Goal: Find specific page/section: Find specific page/section

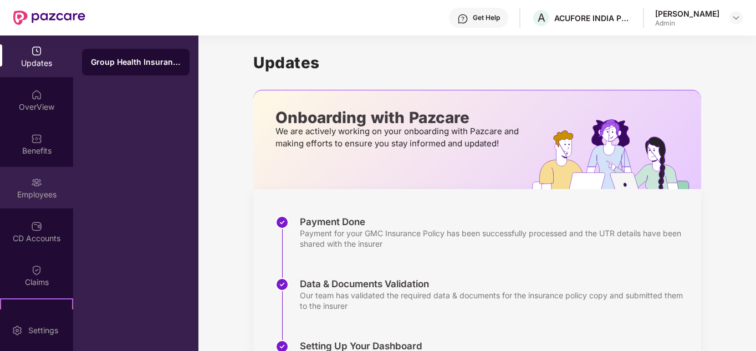
click at [31, 186] on img at bounding box center [36, 182] width 11 height 11
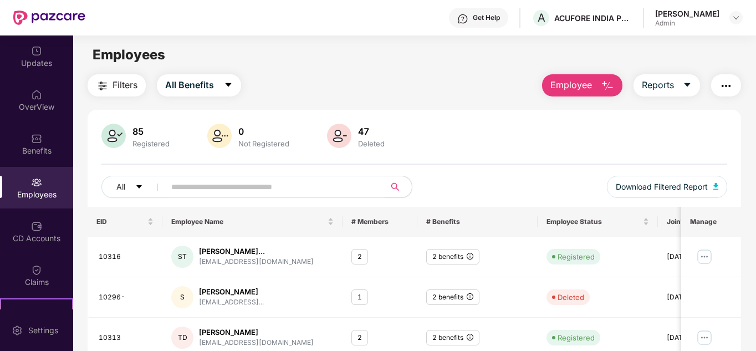
click at [282, 192] on input "text" at bounding box center [270, 187] width 199 height 17
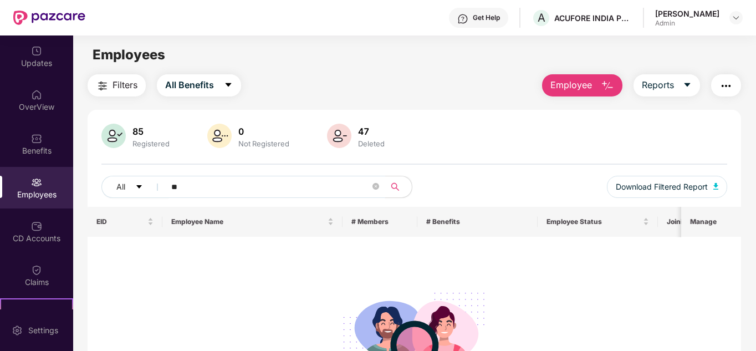
type input "*"
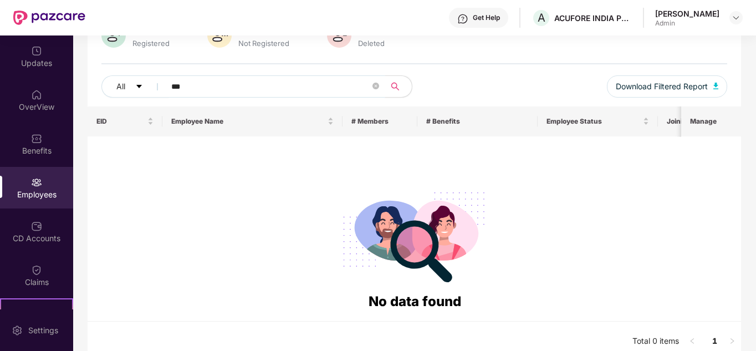
scroll to position [111, 0]
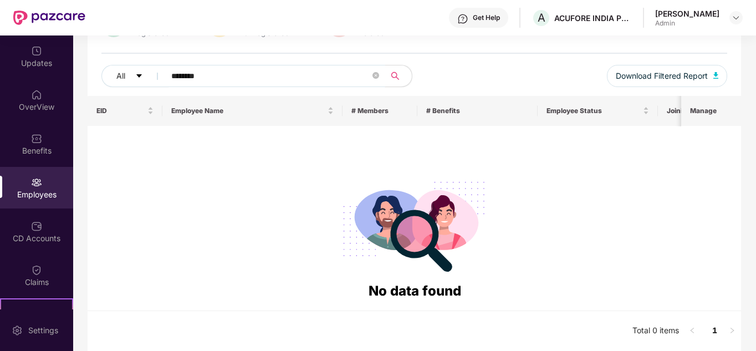
type input "*********"
click at [375, 77] on icon "close-circle" at bounding box center [376, 75] width 7 height 7
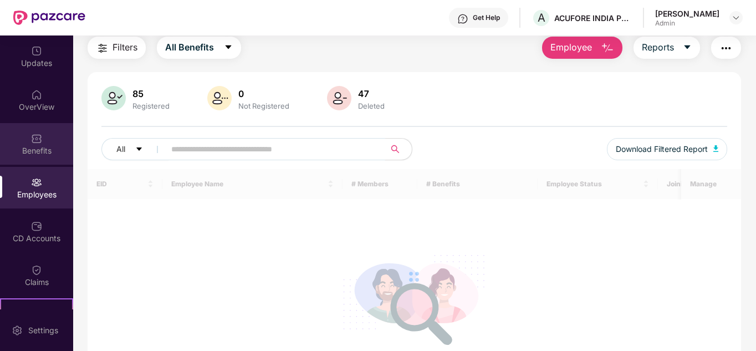
scroll to position [0, 0]
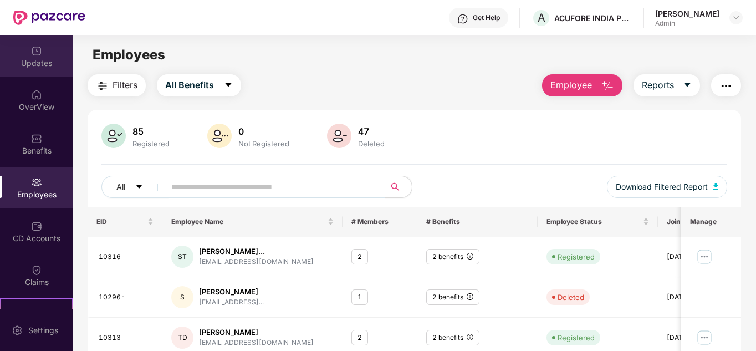
click at [42, 60] on div "Updates" at bounding box center [36, 63] width 73 height 11
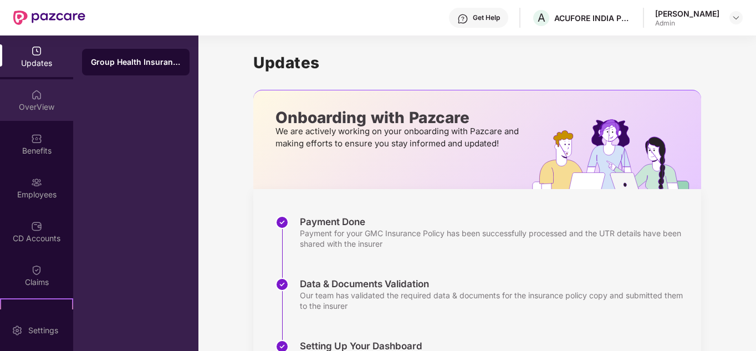
click at [38, 104] on div "OverView" at bounding box center [36, 106] width 73 height 11
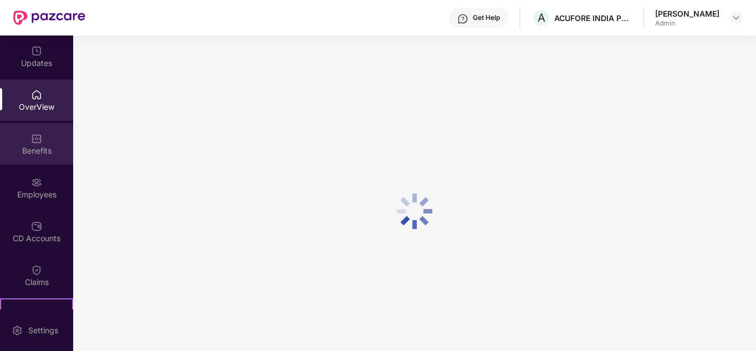
click at [30, 145] on div "Benefits" at bounding box center [36, 150] width 73 height 11
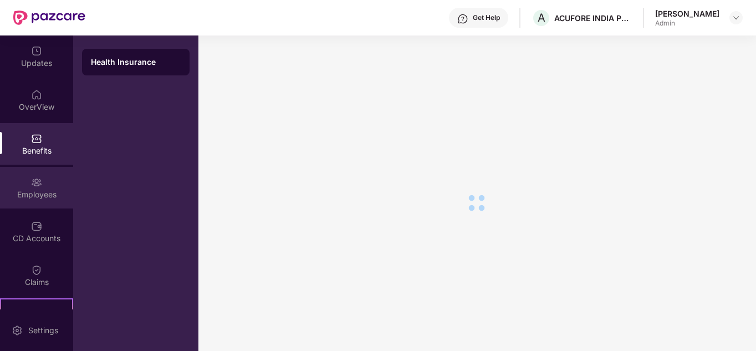
click at [39, 184] on img at bounding box center [36, 182] width 11 height 11
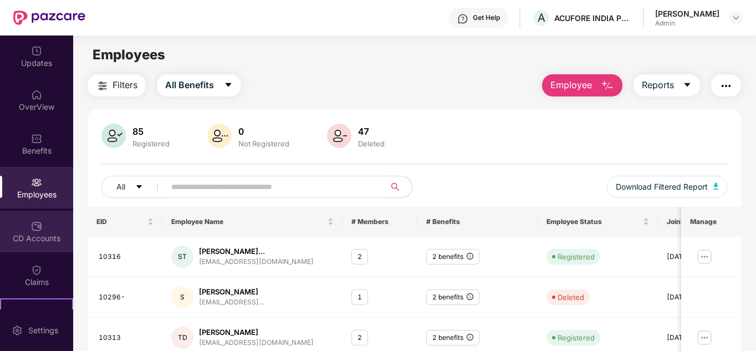
click at [40, 233] on div "CD Accounts" at bounding box center [36, 238] width 73 height 11
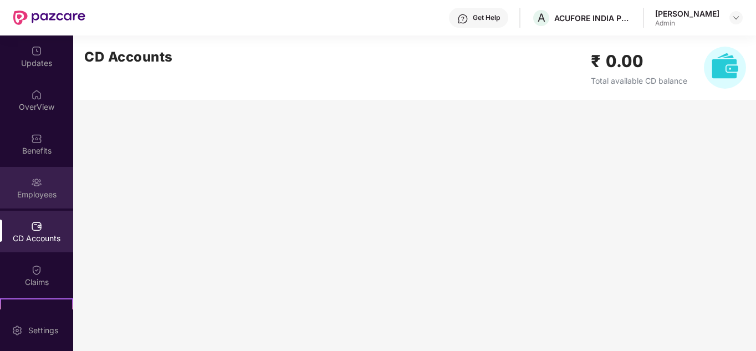
click at [40, 187] on img at bounding box center [36, 182] width 11 height 11
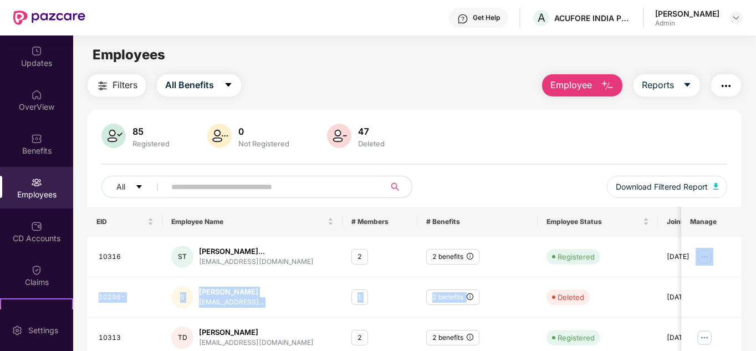
scroll to position [0, 65]
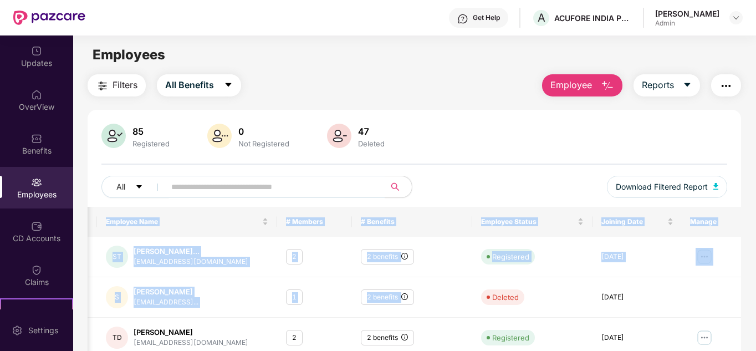
drag, startPoint x: 498, startPoint y: 277, endPoint x: 757, endPoint y: 272, distance: 259.0
click at [756, 272] on html "Get Help A ACUFORE INDIA PRIVATE LIMITED [PERSON_NAME] Admin Updates OverView B…" at bounding box center [378, 175] width 756 height 351
click at [651, 277] on td "[DATE]" at bounding box center [638, 297] width 90 height 40
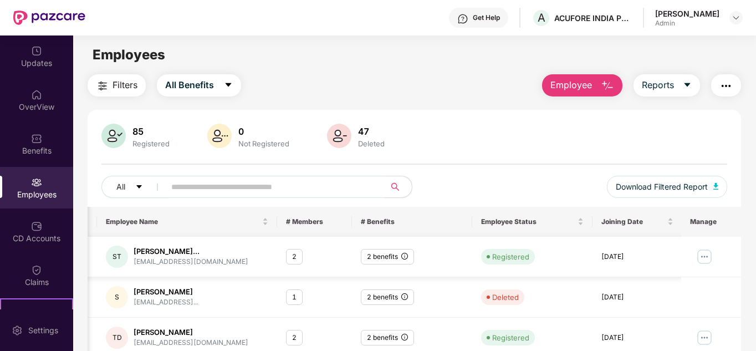
click at [704, 257] on img at bounding box center [705, 257] width 18 height 18
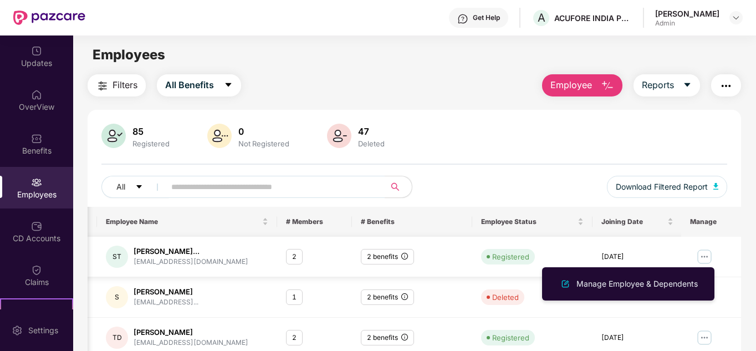
click at [684, 247] on td at bounding box center [711, 257] width 60 height 40
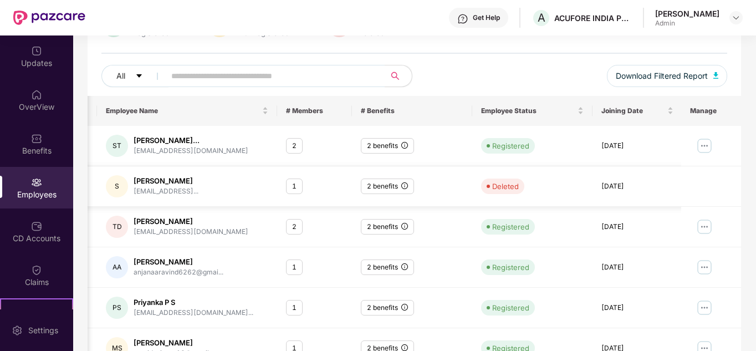
scroll to position [0, 0]
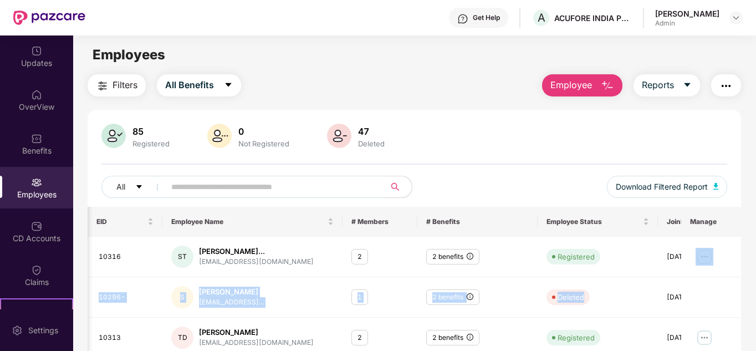
scroll to position [0, 65]
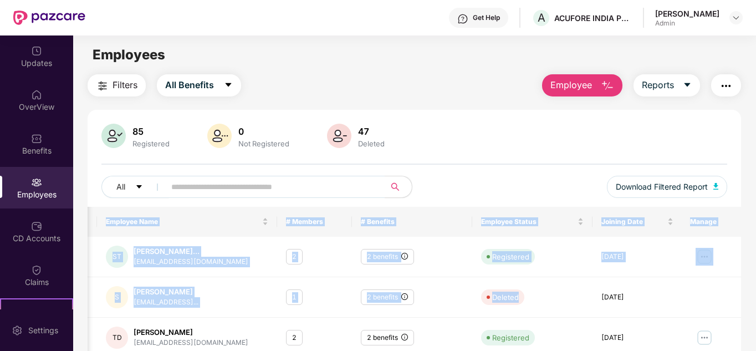
drag, startPoint x: 620, startPoint y: 277, endPoint x: 757, endPoint y: 266, distance: 136.8
click at [756, 266] on html "Get Help A ACUFORE INDIA PRIVATE LIMITED [PERSON_NAME] Admin Updates OverView B…" at bounding box center [378, 175] width 756 height 351
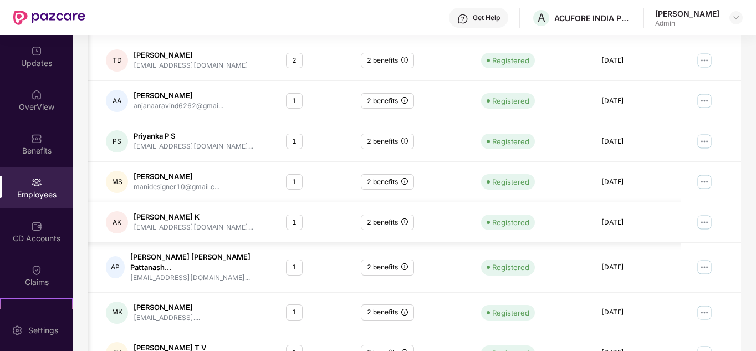
click at [578, 232] on td "Registered" at bounding box center [532, 222] width 120 height 40
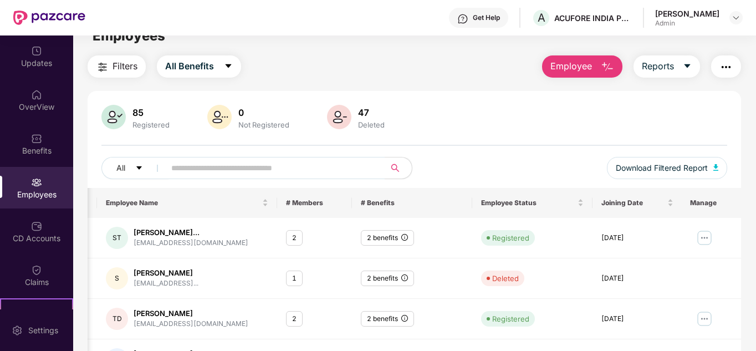
scroll to position [0, 0]
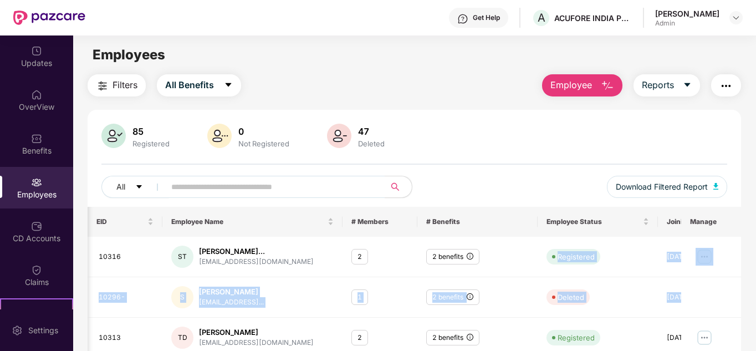
scroll to position [0, 65]
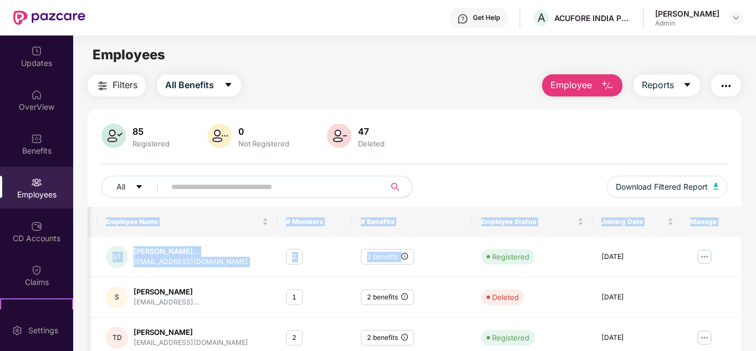
drag, startPoint x: 479, startPoint y: 270, endPoint x: 757, endPoint y: 277, distance: 277.8
click at [756, 277] on html "Get Help A ACUFORE INDIA PRIVATE LIMITED [PERSON_NAME] Admin Updates OverView B…" at bounding box center [378, 175] width 756 height 351
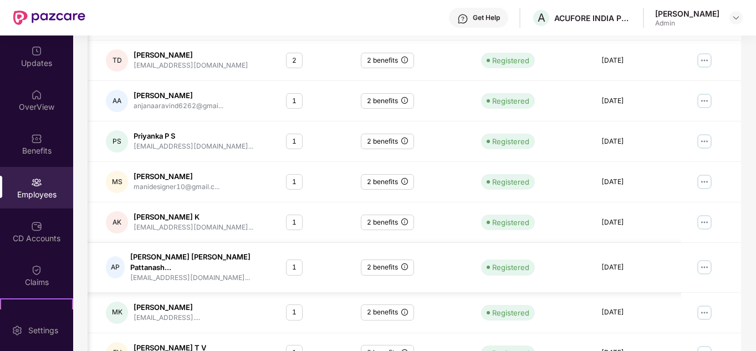
scroll to position [330, 0]
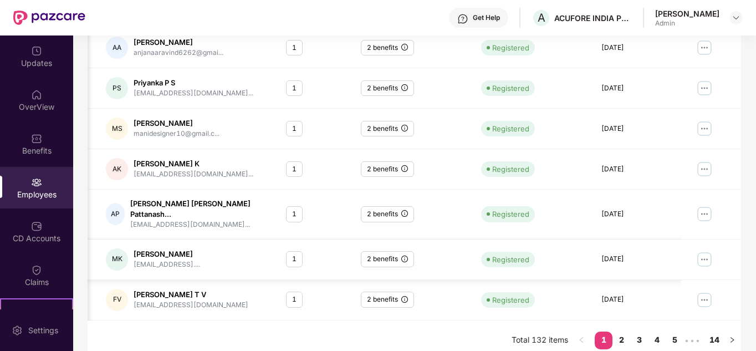
click at [684, 269] on td at bounding box center [711, 260] width 60 height 40
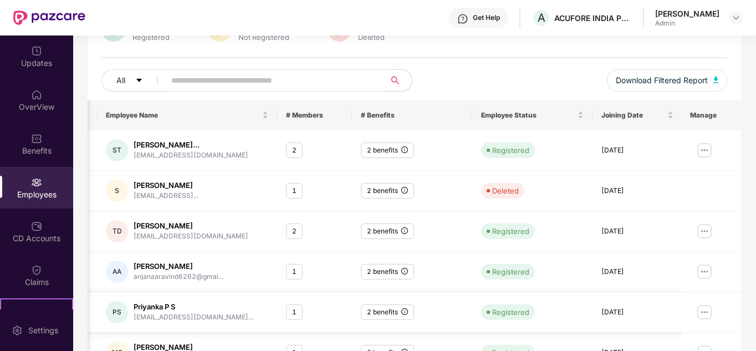
scroll to position [0, 0]
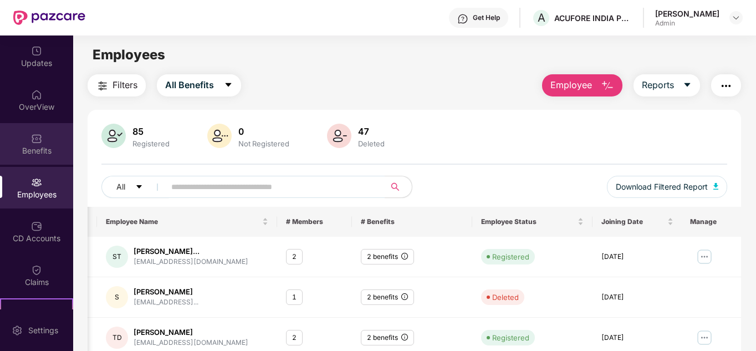
click at [34, 141] on img at bounding box center [36, 138] width 11 height 11
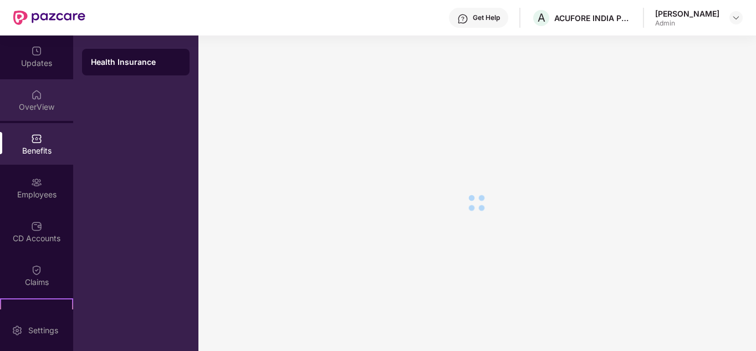
click at [39, 110] on div "OverView" at bounding box center [36, 106] width 73 height 11
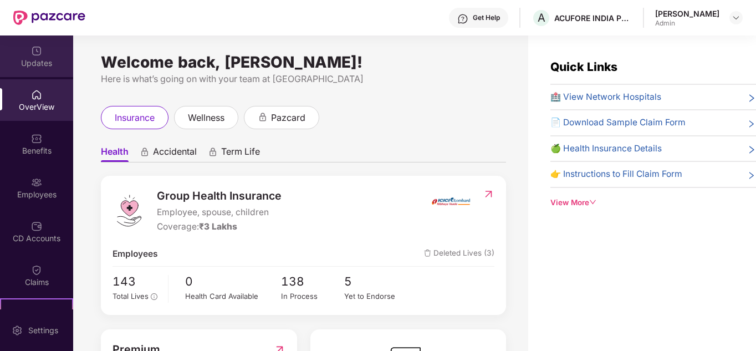
click at [28, 53] on div "Updates" at bounding box center [36, 56] width 73 height 42
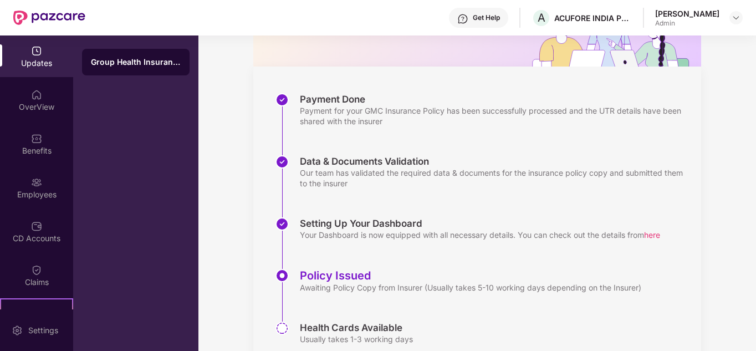
scroll to position [166, 0]
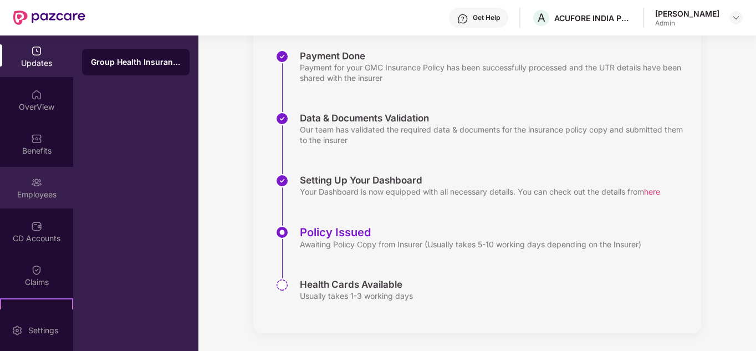
click at [31, 205] on div "Employees" at bounding box center [36, 188] width 73 height 42
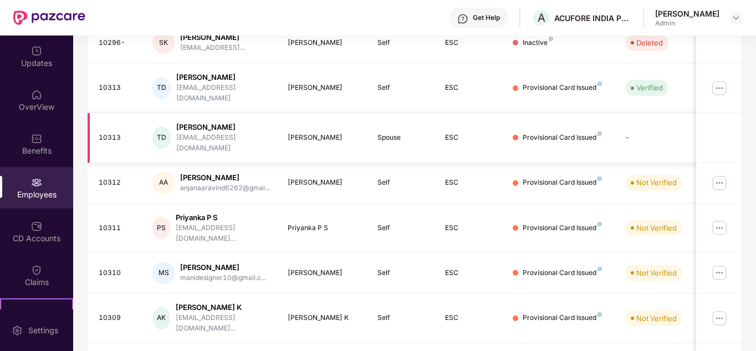
scroll to position [333, 0]
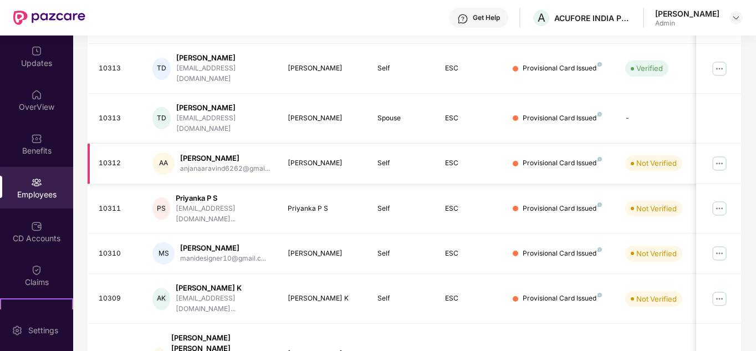
click at [720, 155] on img at bounding box center [720, 164] width 18 height 18
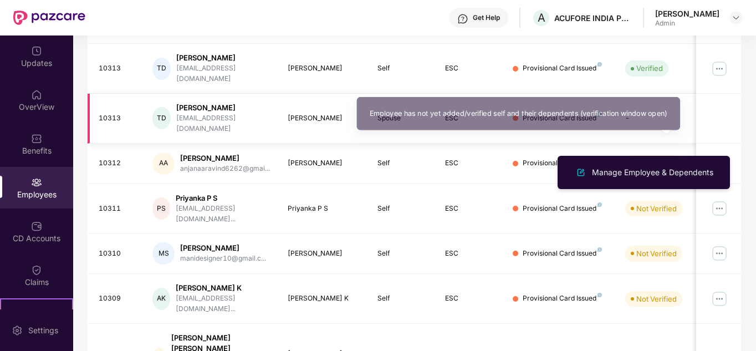
click at [651, 104] on td "-" at bounding box center [656, 119] width 79 height 50
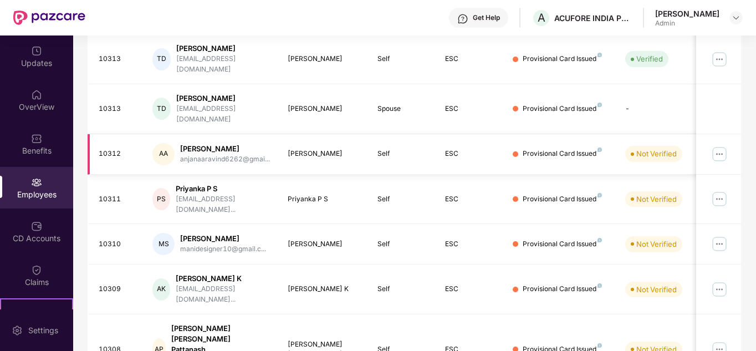
scroll to position [358, 0]
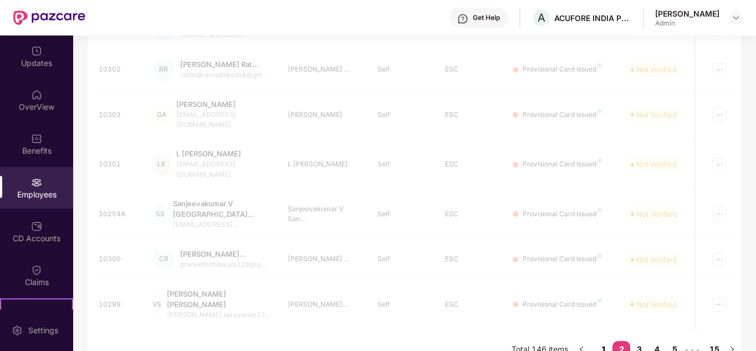
scroll to position [349, 0]
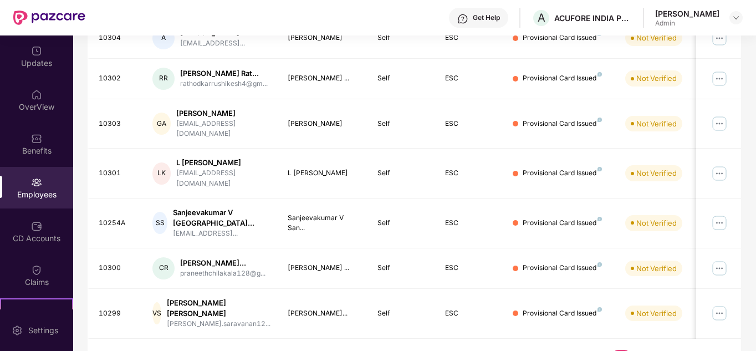
click at [604, 350] on link "1" at bounding box center [604, 358] width 18 height 17
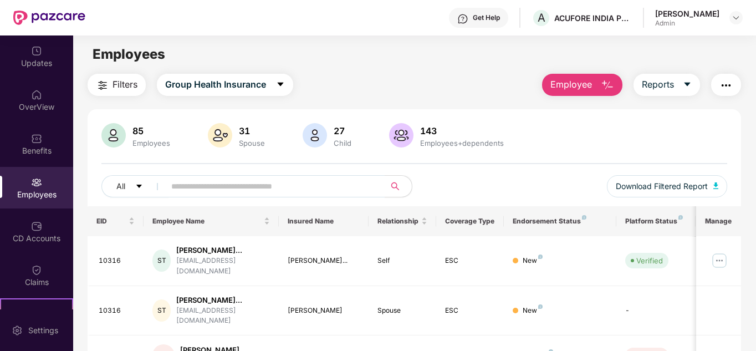
scroll to position [0, 0]
click at [301, 187] on input "text" at bounding box center [270, 187] width 199 height 17
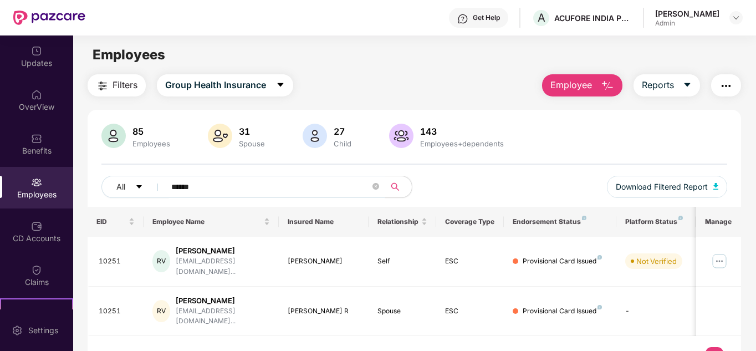
type input "******"
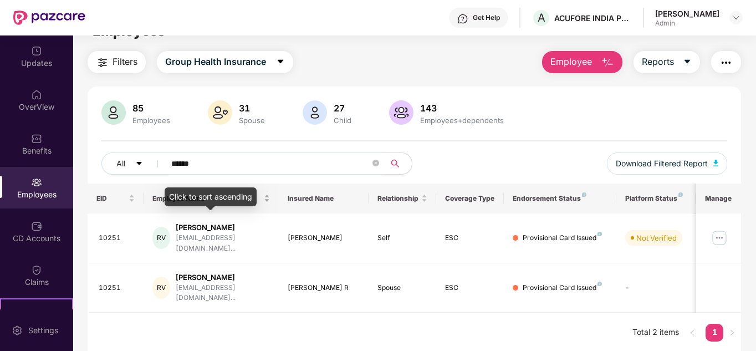
scroll to position [35, 0]
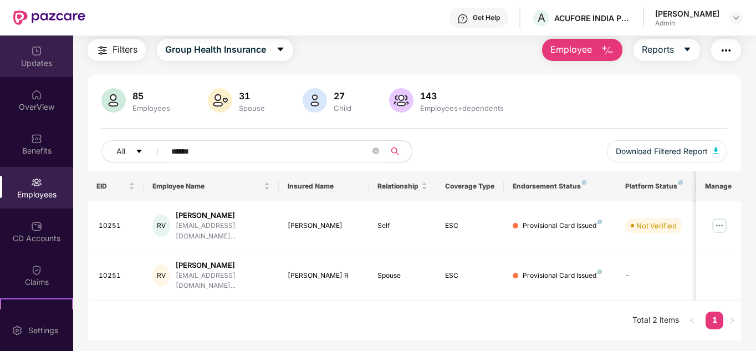
click at [40, 72] on div "Updates" at bounding box center [36, 56] width 73 height 42
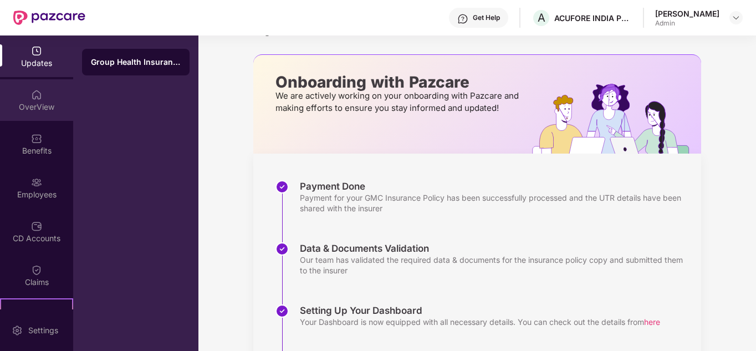
click at [48, 95] on div "OverView" at bounding box center [36, 100] width 73 height 42
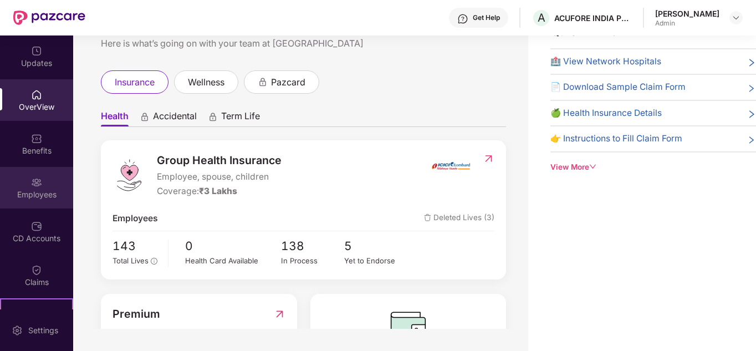
click at [43, 182] on div "Employees" at bounding box center [36, 188] width 73 height 42
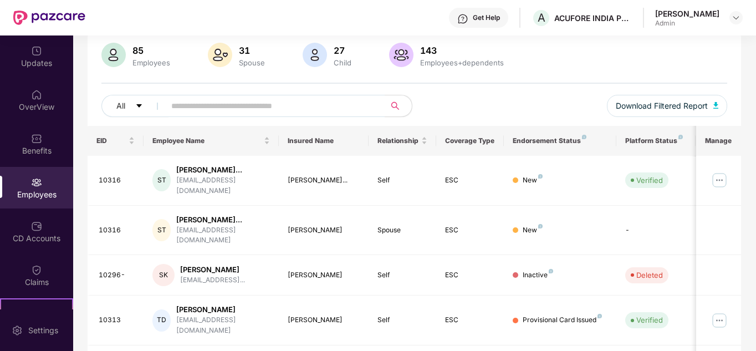
scroll to position [0, 0]
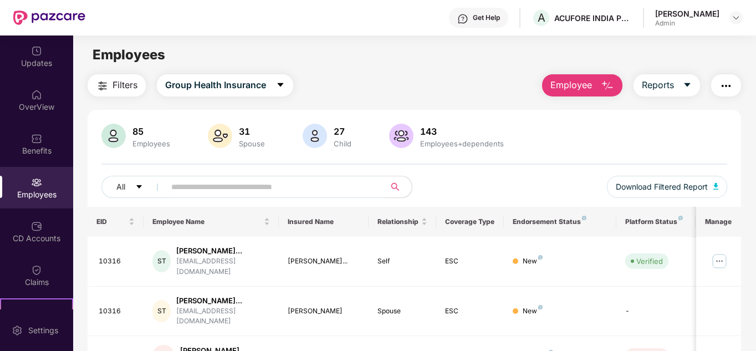
click at [258, 188] on input "text" at bounding box center [270, 187] width 199 height 17
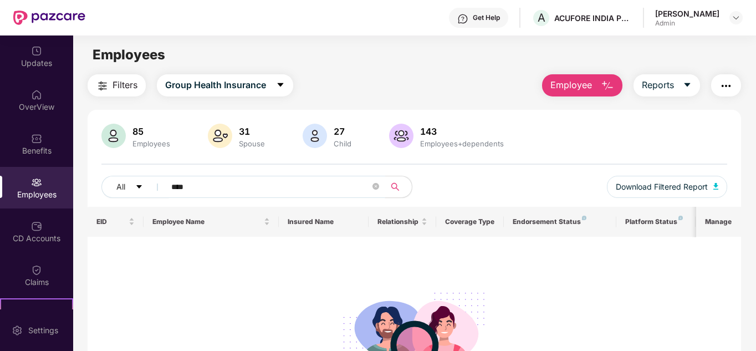
click at [177, 189] on input "****" at bounding box center [270, 187] width 199 height 17
click at [175, 191] on input "****" at bounding box center [270, 187] width 199 height 17
click at [256, 184] on input "****" at bounding box center [270, 187] width 199 height 17
type input "*"
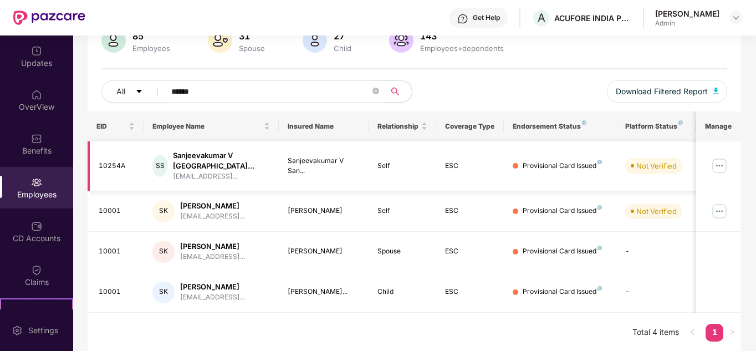
scroll to position [97, 0]
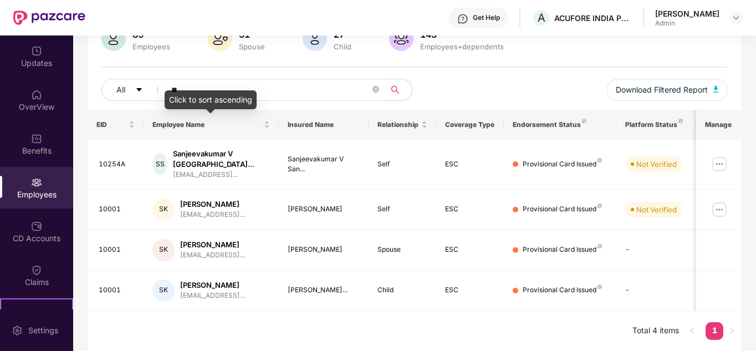
type input "*"
